Goal: Task Accomplishment & Management: Manage account settings

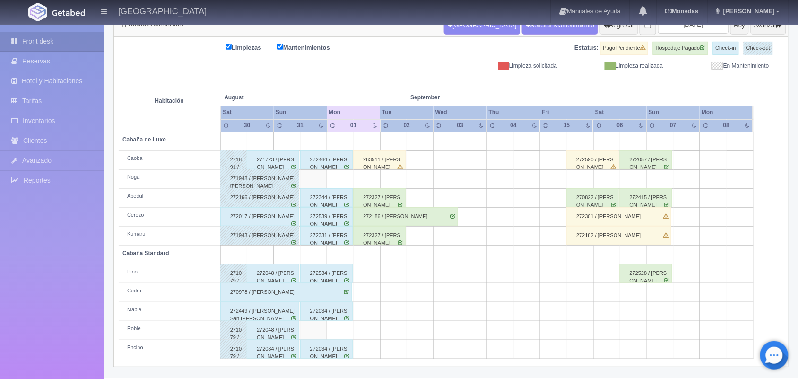
scroll to position [107, 0]
click at [604, 161] on div "272590 / [PERSON_NAME]" at bounding box center [592, 159] width 52 height 19
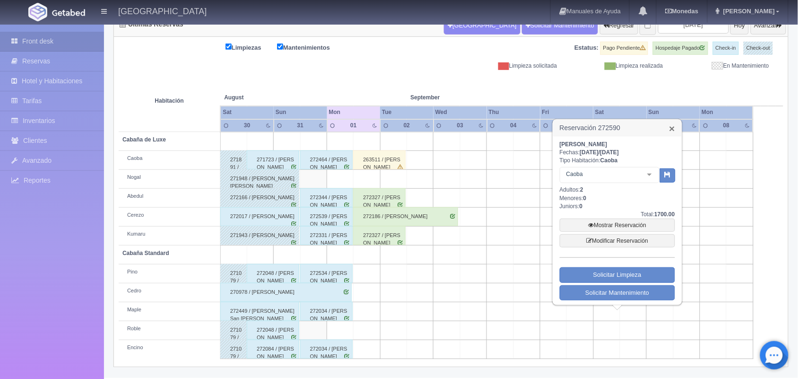
click at [674, 123] on link "×" at bounding box center [672, 128] width 6 height 10
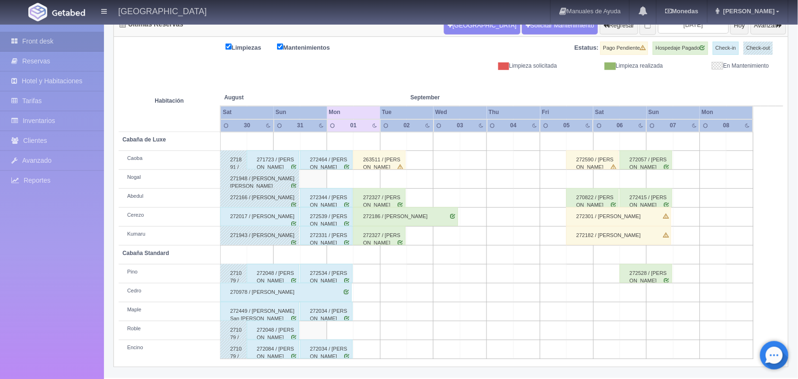
click at [604, 161] on div "272590 / [PERSON_NAME]" at bounding box center [592, 159] width 52 height 19
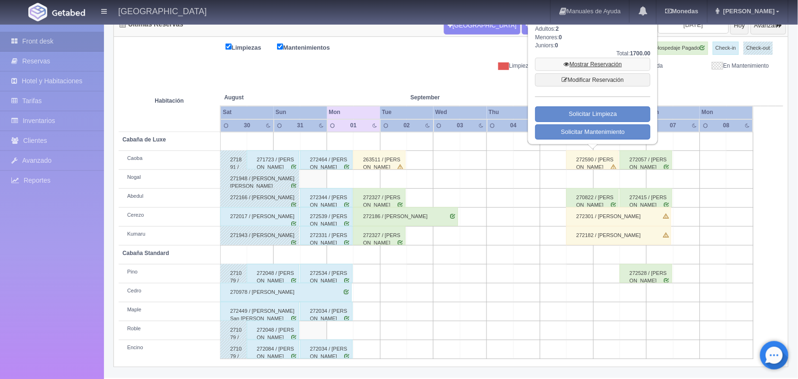
click at [586, 69] on link "Mostrar Reservación" at bounding box center [592, 64] width 115 height 13
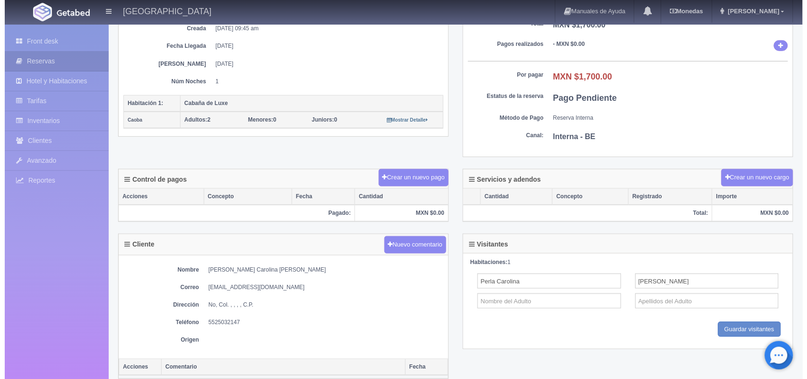
scroll to position [147, 0]
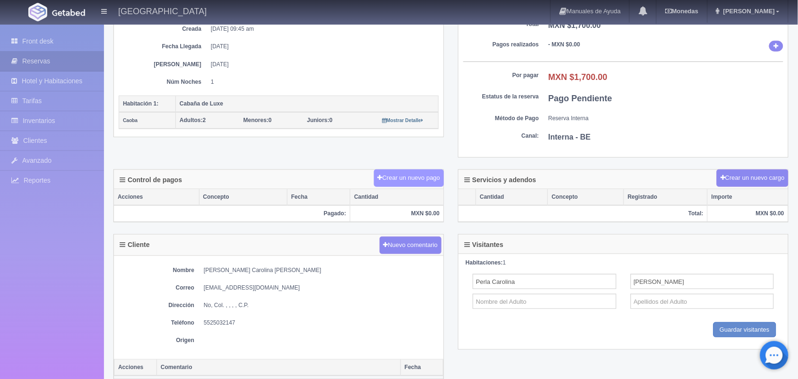
click at [409, 176] on button "Crear un nuevo pago" at bounding box center [409, 177] width 70 height 17
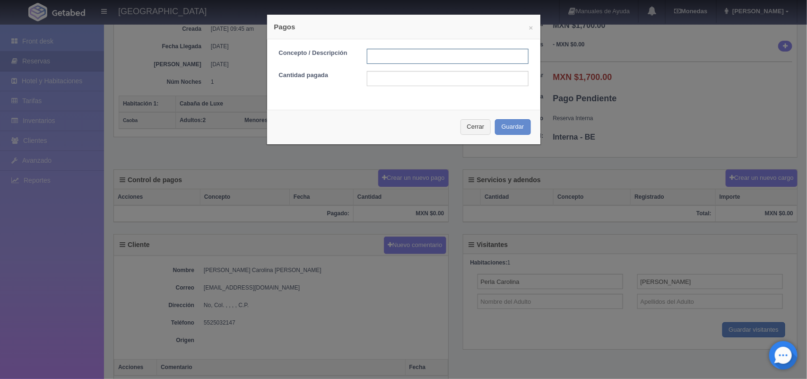
click at [376, 56] on input "text" at bounding box center [448, 56] width 162 height 15
type input "Pago transferencia"
click at [393, 76] on input "text" at bounding box center [448, 78] width 162 height 15
type input "1700.00"
click at [507, 126] on button "Guardar" at bounding box center [513, 127] width 36 height 16
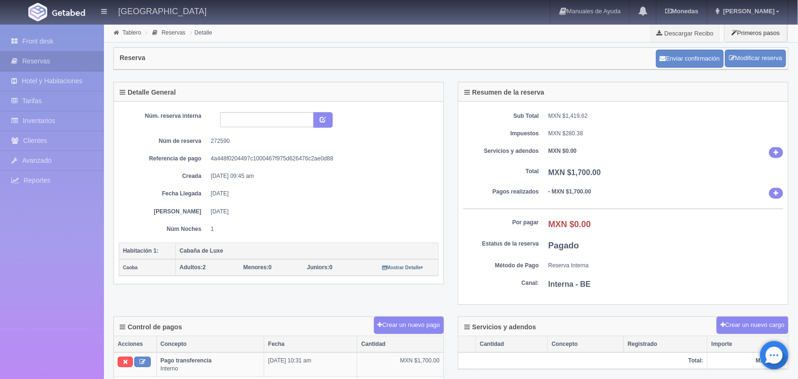
scroll to position [0, 0]
click at [671, 54] on button "Enviar confirmación" at bounding box center [690, 58] width 68 height 18
click at [30, 40] on link "Front desk" at bounding box center [52, 41] width 104 height 19
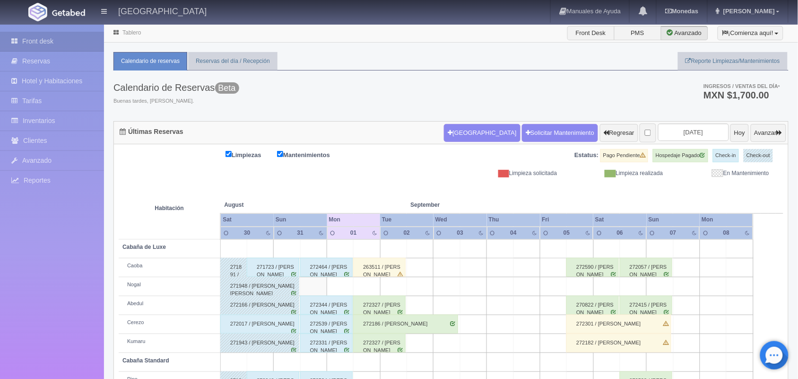
scroll to position [107, 0]
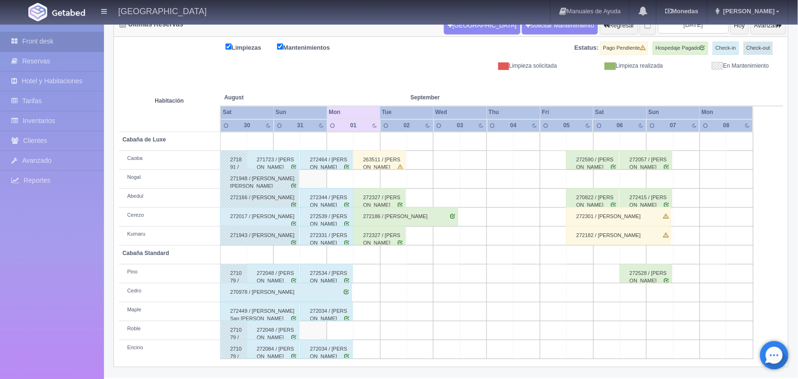
click at [374, 152] on div "263511 / [PERSON_NAME]" at bounding box center [379, 159] width 52 height 19
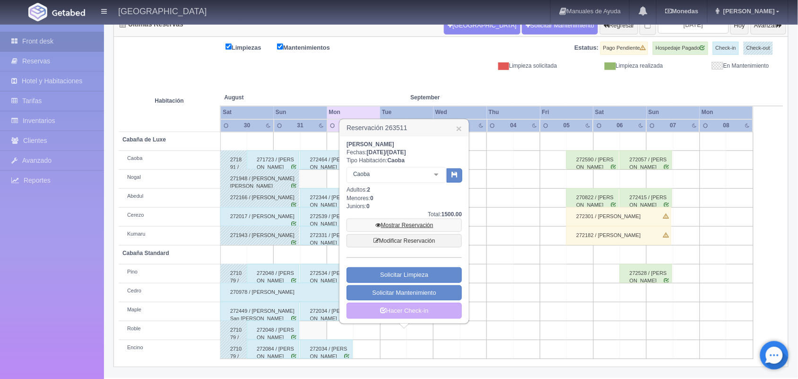
click at [411, 227] on link "Mostrar Reservación" at bounding box center [403, 224] width 115 height 13
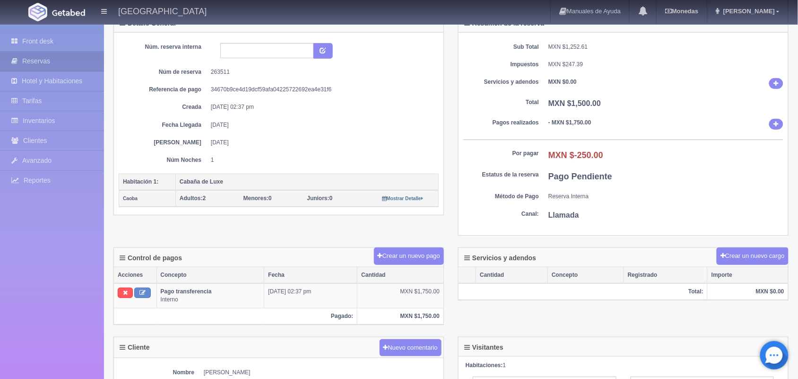
scroll to position [68, 0]
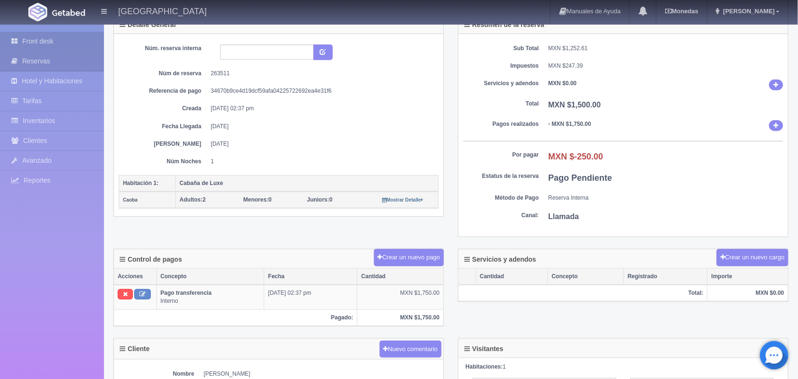
click at [93, 43] on link "Front desk" at bounding box center [52, 41] width 104 height 19
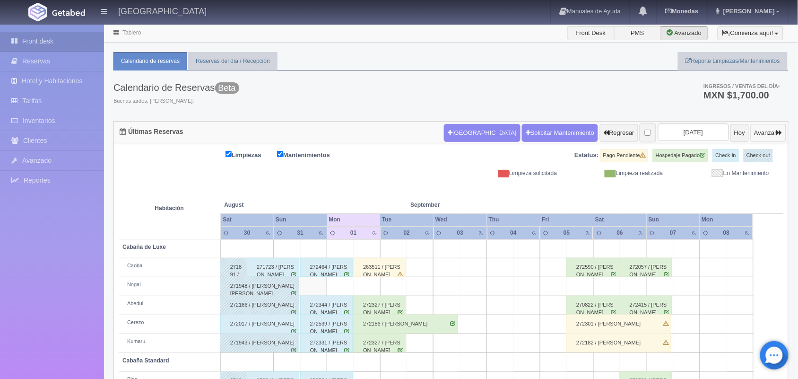
click at [771, 126] on button "Avanzar" at bounding box center [768, 133] width 35 height 18
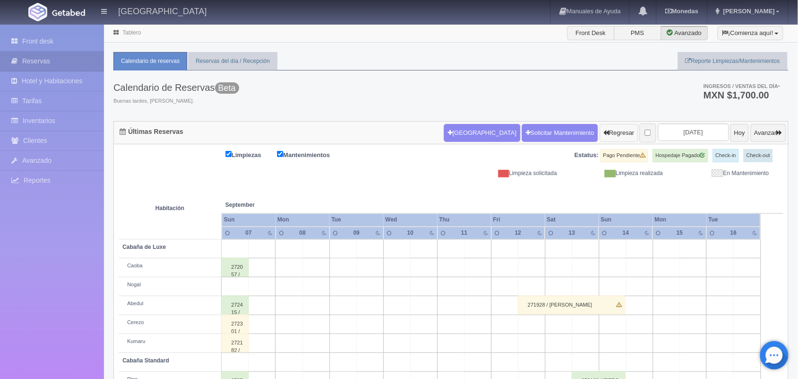
click at [600, 135] on button "Regresar" at bounding box center [619, 133] width 38 height 18
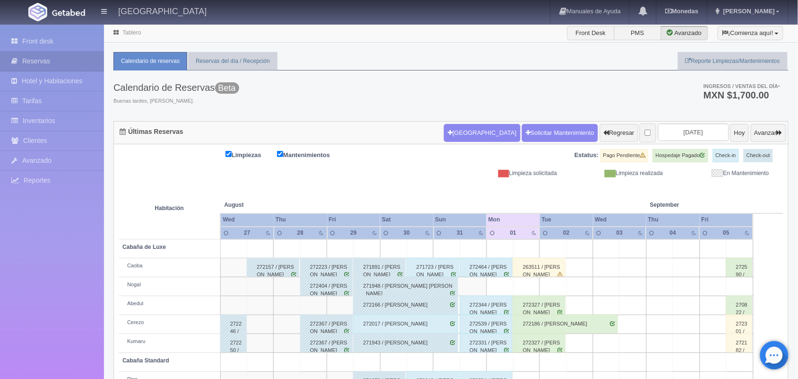
scroll to position [107, 0]
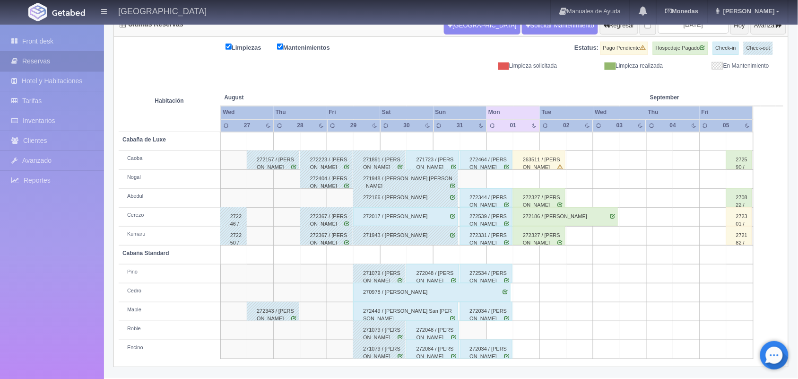
click at [548, 162] on div "263511 / Beatriz Agustin Espinoza" at bounding box center [539, 159] width 52 height 19
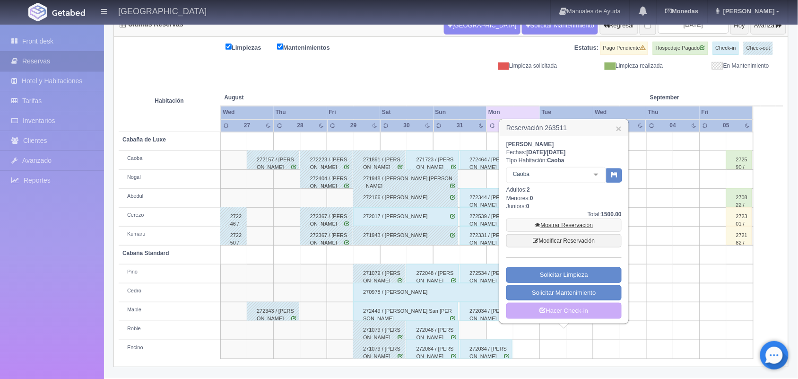
click at [573, 226] on link "Mostrar Reservación" at bounding box center [563, 224] width 115 height 13
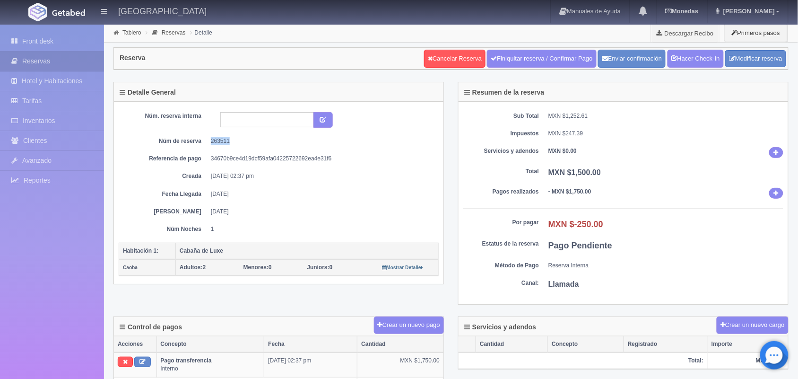
drag, startPoint x: 207, startPoint y: 143, endPoint x: 229, endPoint y: 144, distance: 22.7
click at [229, 144] on dl "Núm de reserva 263511" at bounding box center [279, 141] width 306 height 8
click at [227, 144] on dd "263511" at bounding box center [321, 141] width 221 height 8
drag, startPoint x: 229, startPoint y: 143, endPoint x: 206, endPoint y: 142, distance: 23.2
click at [206, 142] on dl "Núm de reserva 263511" at bounding box center [279, 141] width 306 height 8
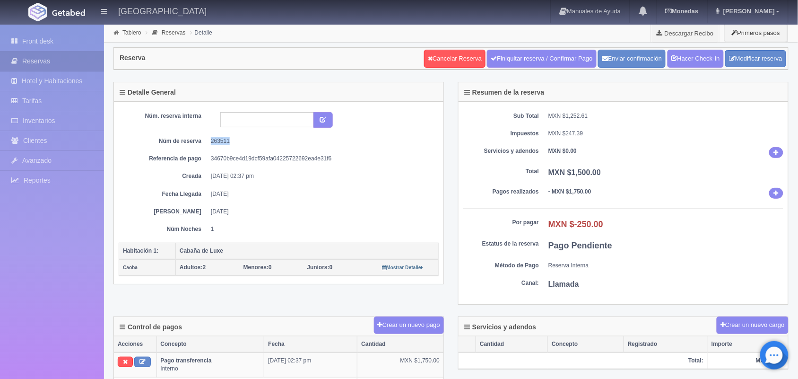
copy dd "263511"
click at [275, 141] on dd "263511" at bounding box center [321, 141] width 221 height 8
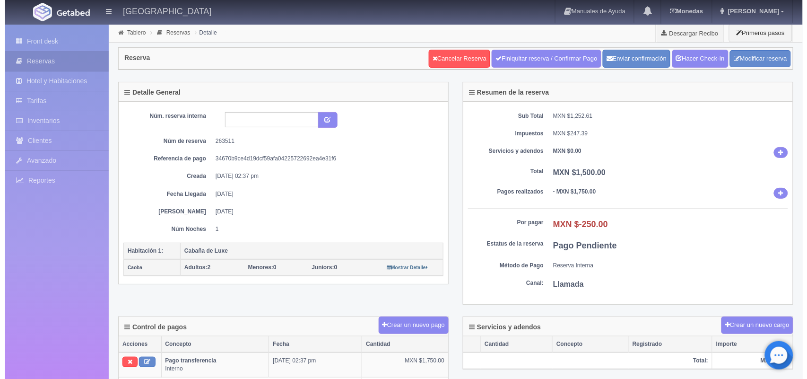
scroll to position [8, 0]
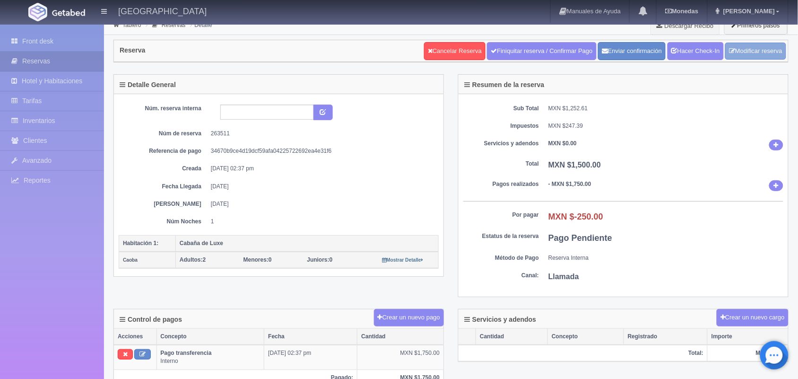
click at [758, 60] on link "Modificar reserva" at bounding box center [755, 51] width 61 height 17
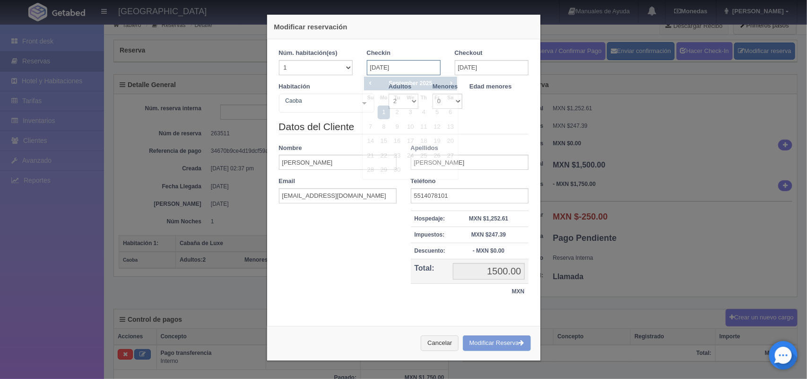
click at [408, 67] on input "[DATE]" at bounding box center [404, 67] width 74 height 15
click at [440, 126] on link "12" at bounding box center [437, 127] width 12 height 14
type input "[DATE]"
checkbox input "false"
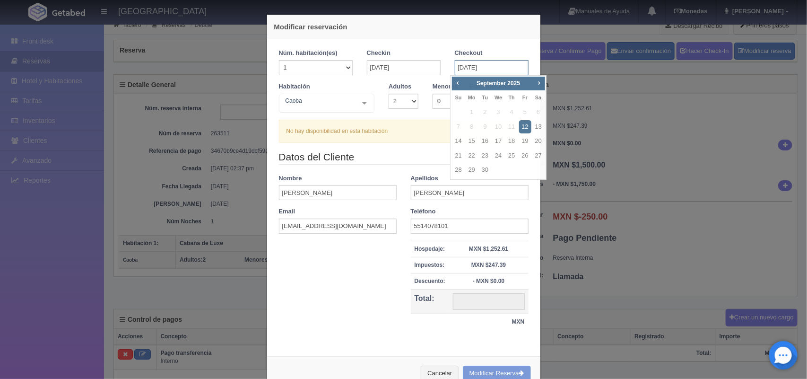
click at [478, 69] on input "[DATE]" at bounding box center [492, 67] width 74 height 15
click at [457, 136] on link "14" at bounding box center [458, 141] width 12 height 14
type input "[DATE]"
checkbox input "false"
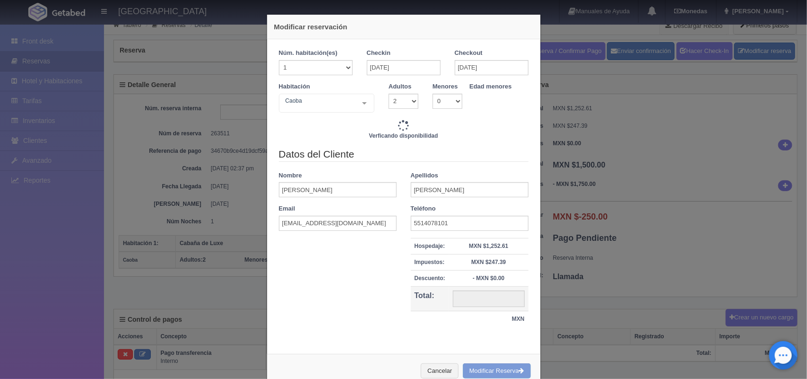
type input "4020.00"
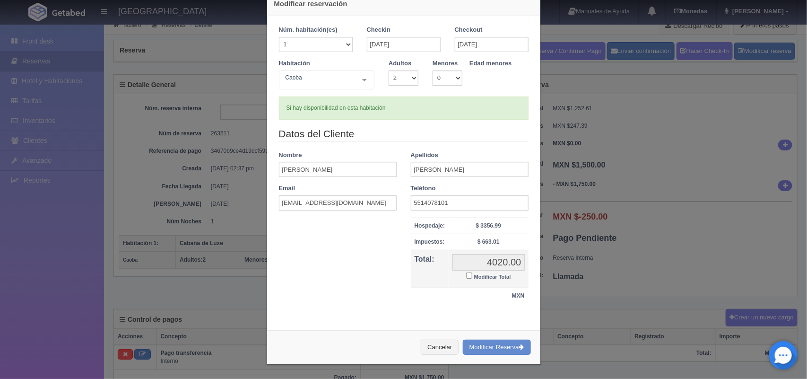
click at [466, 275] on input "Modificar Total" at bounding box center [469, 275] width 6 height 6
checkbox input "true"
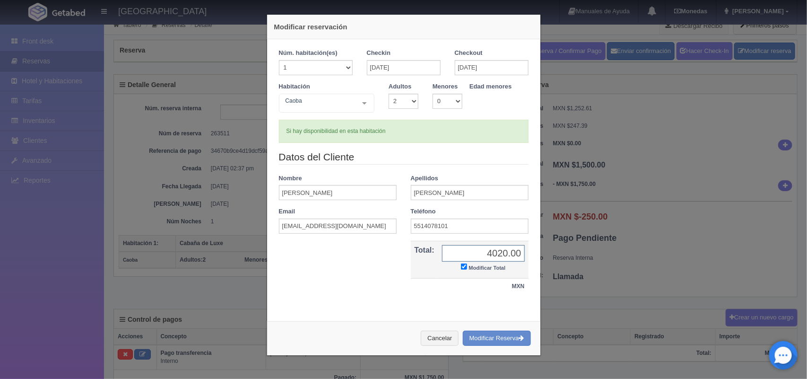
scroll to position [0, 0]
type input "3870.00"
click at [494, 338] on button "Modificar Reserva" at bounding box center [497, 338] width 68 height 16
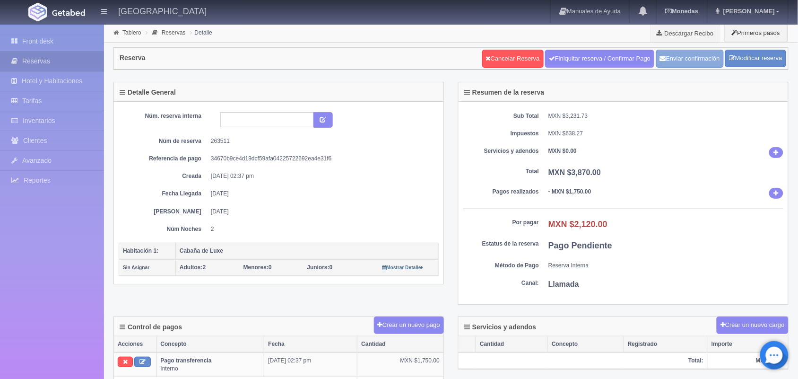
click at [665, 61] on button "Enviar confirmación" at bounding box center [690, 59] width 68 height 18
click at [58, 40] on link "Front desk" at bounding box center [52, 41] width 104 height 19
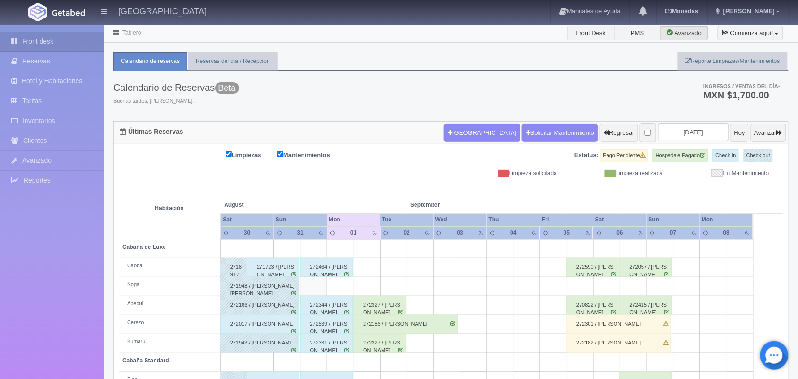
scroll to position [107, 0]
